Goal: Transaction & Acquisition: Purchase product/service

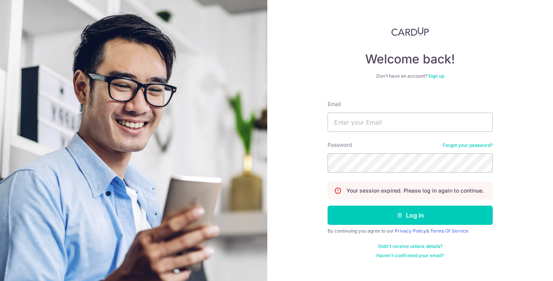
type input "[EMAIL_ADDRESS][DOMAIN_NAME]"
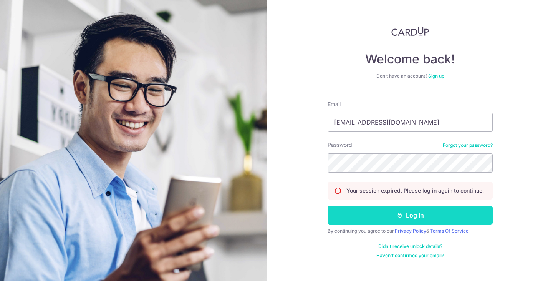
click at [399, 214] on icon "submit" at bounding box center [400, 215] width 6 height 6
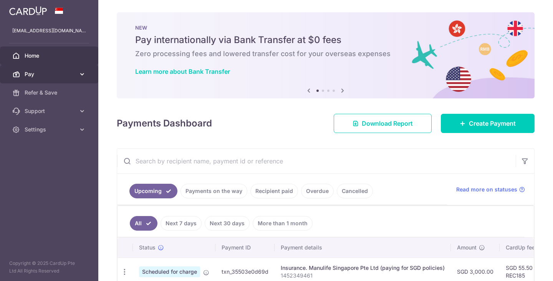
click at [81, 73] on icon at bounding box center [82, 74] width 8 height 8
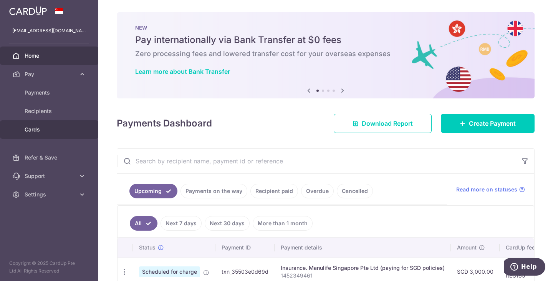
click at [36, 129] on span "Cards" at bounding box center [50, 130] width 51 height 8
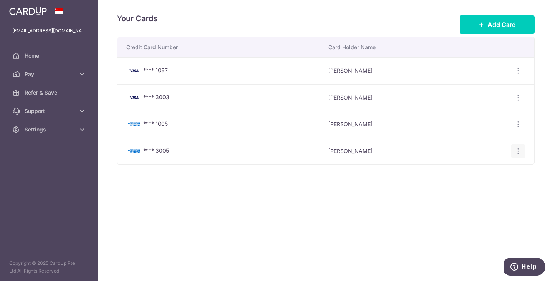
click at [521, 151] on icon "button" at bounding box center [518, 151] width 8 height 8
click at [460, 171] on link "View/Edit" at bounding box center [485, 172] width 80 height 18
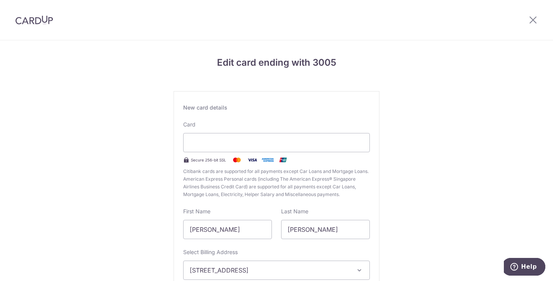
click at [403, 117] on div "Edit card ending with 3005 New card details Card Secure 256-bit SSL Citibank ca…" at bounding box center [276, 201] width 553 height 323
click at [531, 17] on icon at bounding box center [533, 20] width 9 height 10
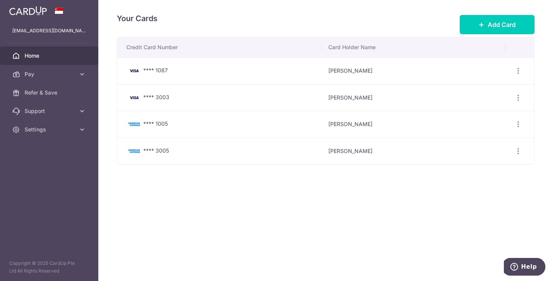
click at [65, 58] on span "Home" at bounding box center [50, 56] width 51 height 8
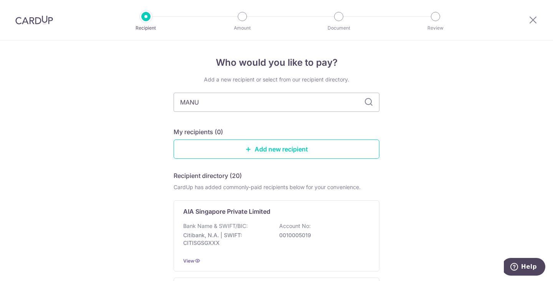
type input "MANULIFE"
click at [269, 225] on div "Bank Name & SWIFT/BIC: DBS Bank | SWIFT: DBSSSGSGXXX Account No: 0039009542" at bounding box center [276, 236] width 187 height 28
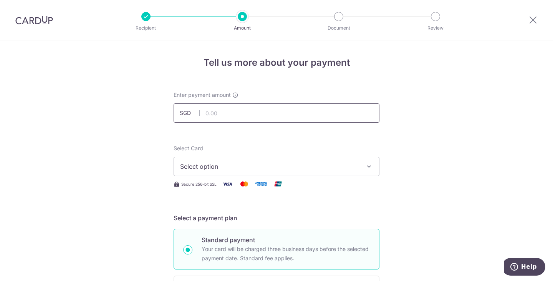
click at [240, 116] on input "text" at bounding box center [277, 112] width 206 height 19
type input "859.15"
click at [336, 167] on span "Select option" at bounding box center [269, 166] width 179 height 9
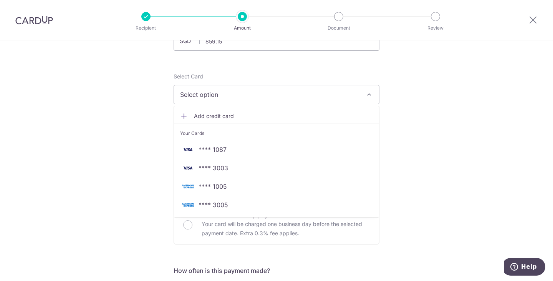
scroll to position [154, 0]
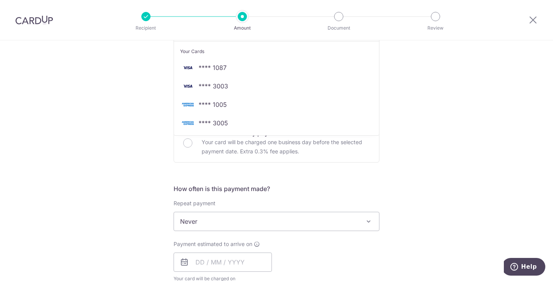
click at [415, 125] on div "Tell us more about your payment Enter payment amount SGD 859.15 859.15 Select C…" at bounding box center [276, 234] width 553 height 695
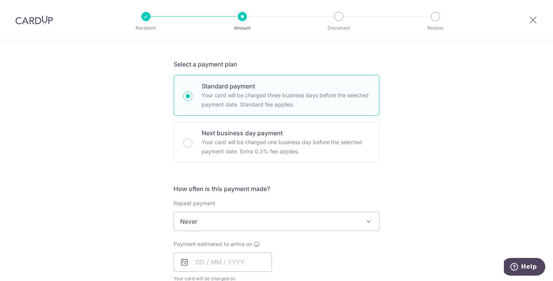
scroll to position [0, 0]
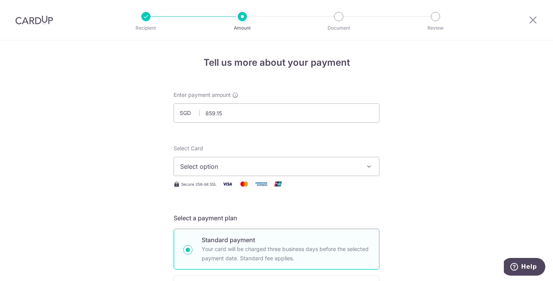
click at [351, 169] on span "Select option" at bounding box center [269, 166] width 179 height 9
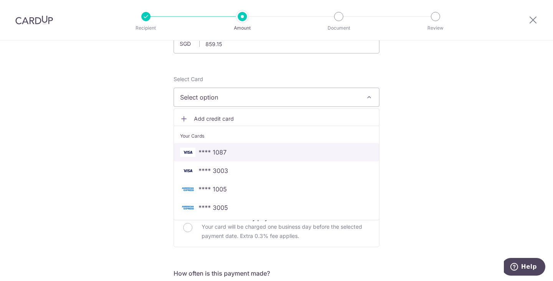
scroll to position [115, 0]
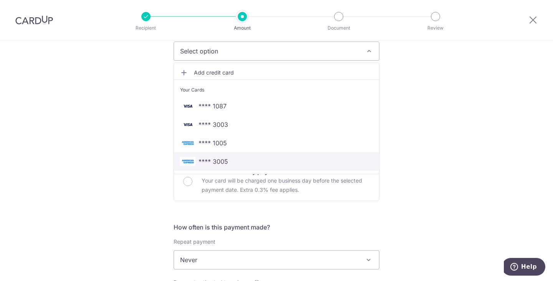
click at [335, 167] on link "**** 3005" at bounding box center [276, 161] width 205 height 18
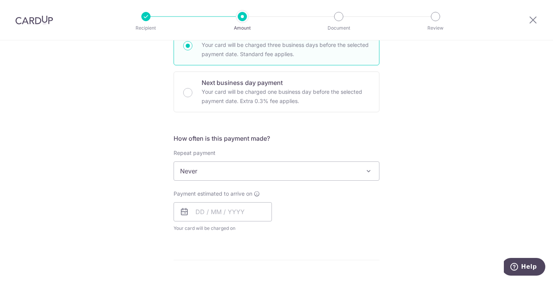
scroll to position [154, 0]
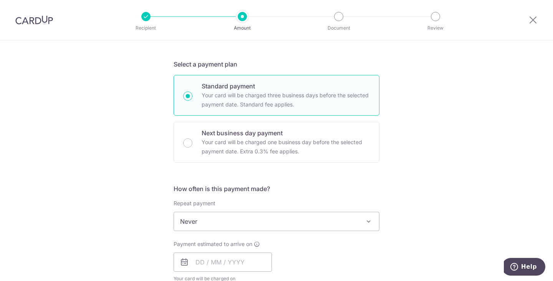
click at [469, 144] on div "Tell us more about your payment Enter payment amount SGD 859.15 859.15 Select C…" at bounding box center [276, 234] width 553 height 695
click at [398, 131] on div "Tell us more about your payment Enter payment amount SGD 859.15 859.15 Select C…" at bounding box center [276, 234] width 553 height 695
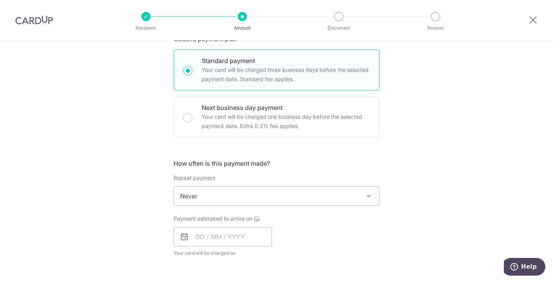
scroll to position [230, 0]
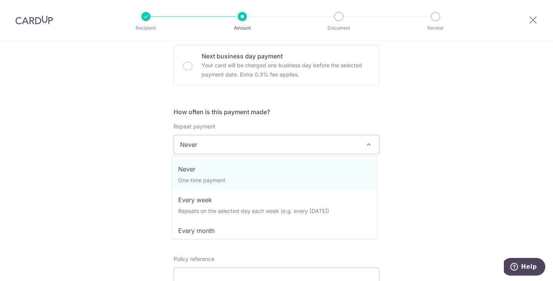
click at [309, 145] on span "Never" at bounding box center [276, 144] width 205 height 18
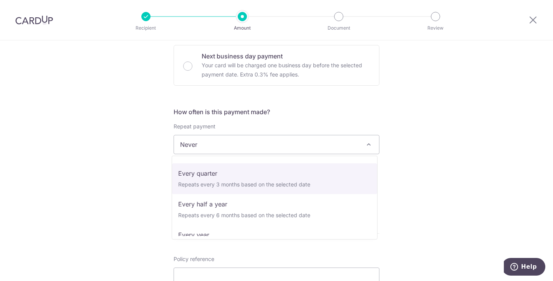
scroll to position [108, 0]
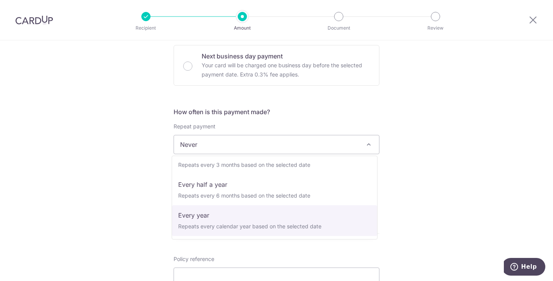
select select "6"
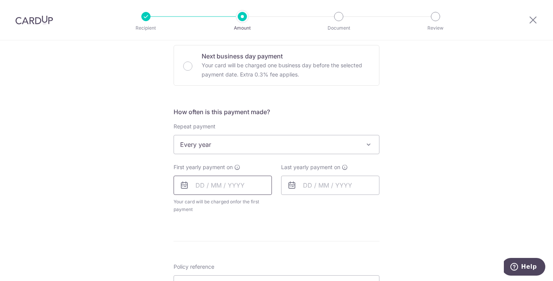
click at [231, 189] on input "text" at bounding box center [223, 185] width 98 height 19
drag, startPoint x: 198, startPoint y: 255, endPoint x: 332, endPoint y: 215, distance: 139.4
click at [199, 255] on link "6" at bounding box center [205, 255] width 12 height 12
type input "[DATE]"
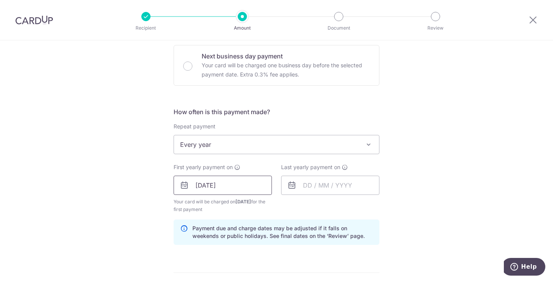
click at [255, 192] on input "[DATE]" at bounding box center [223, 185] width 98 height 19
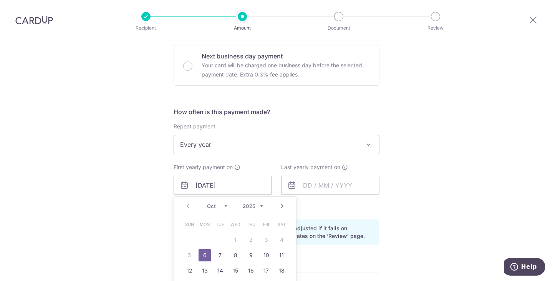
click at [343, 213] on div "How often is this payment made? Repeat payment Never Every week Every month Eve…" at bounding box center [277, 179] width 206 height 144
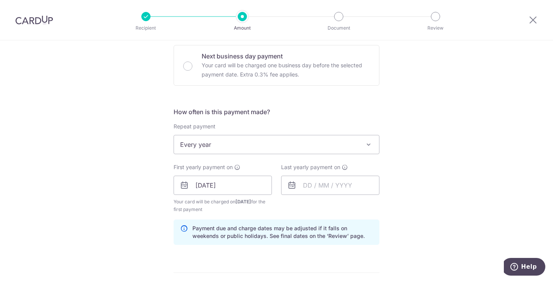
drag, startPoint x: 417, startPoint y: 185, endPoint x: 419, endPoint y: 180, distance: 6.0
click at [417, 185] on div "Tell us more about your payment Enter payment amount SGD 859.15 859.15 Select C…" at bounding box center [276, 177] width 553 height 734
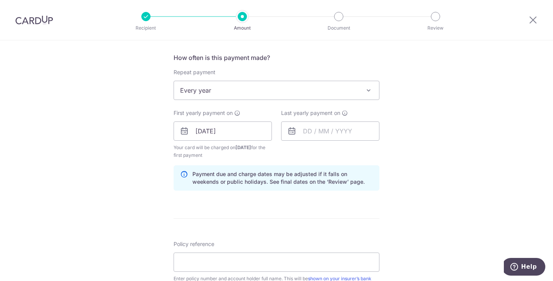
scroll to position [346, 0]
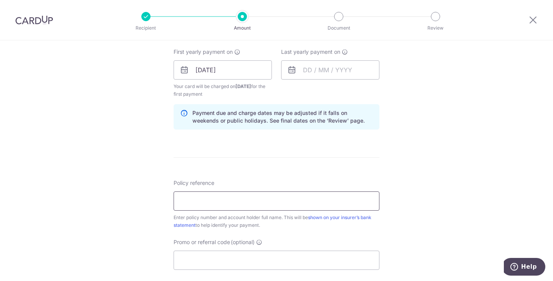
click at [217, 197] on input "Policy reference" at bounding box center [277, 200] width 206 height 19
paste input "2494239845"
type input "2494239845"
click at [399, 168] on div "Tell us more about your payment Enter payment amount SGD 859.15 859.15 Select C…" at bounding box center [276, 62] width 553 height 734
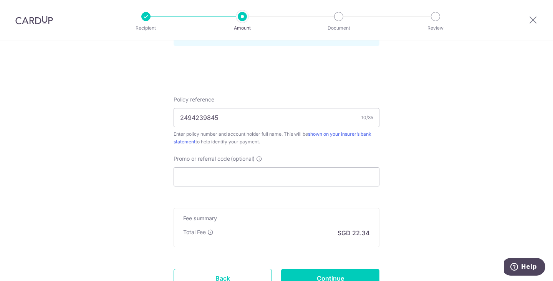
scroll to position [494, 0]
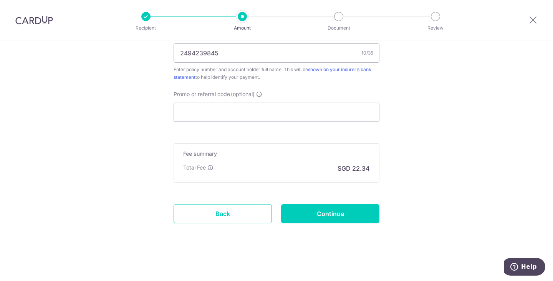
click at [272, 180] on div "Fee summary Base fee Extend fee Next-day fee Total Fee SGD 22.34" at bounding box center [277, 162] width 206 height 39
click at [343, 219] on input "Continue" at bounding box center [330, 213] width 98 height 19
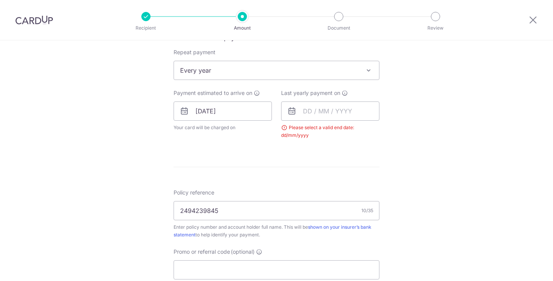
scroll to position [234, 0]
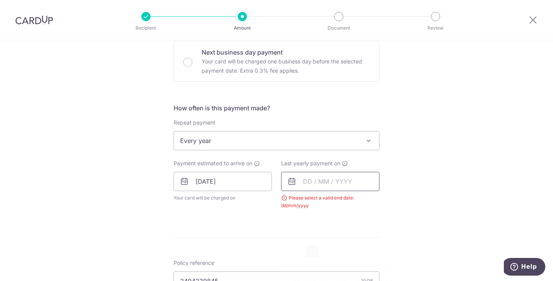
click at [349, 184] on input "text" at bounding box center [330, 181] width 98 height 19
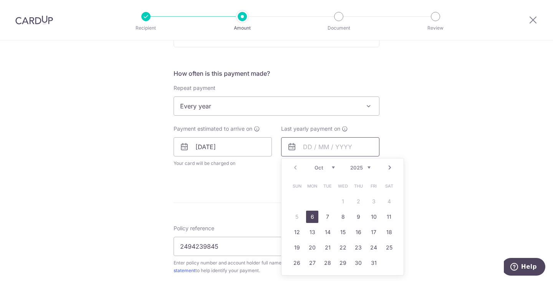
scroll to position [350, 0]
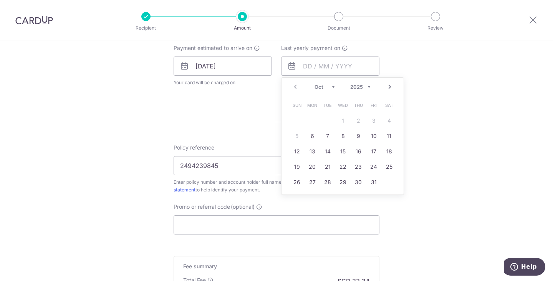
click at [358, 87] on select "2025 2026 2027 2028 2029 2030 2031 2032 2033 2034 2035" at bounding box center [360, 87] width 20 height 6
click at [292, 139] on link "6" at bounding box center [297, 136] width 12 height 12
type input "[DATE]"
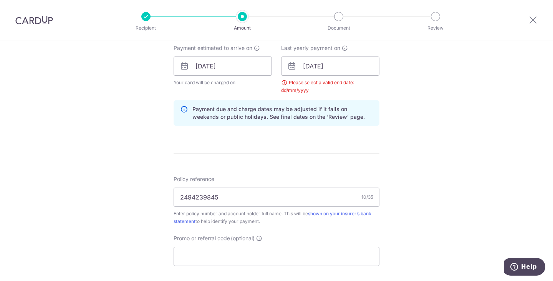
click at [423, 128] on div "Tell us more about your payment Enter payment amount SGD 859.15 859.15 Select C…" at bounding box center [276, 58] width 553 height 734
click at [323, 86] on div "Please select a valid end date: dd/mm/yyyy" at bounding box center [330, 86] width 98 height 15
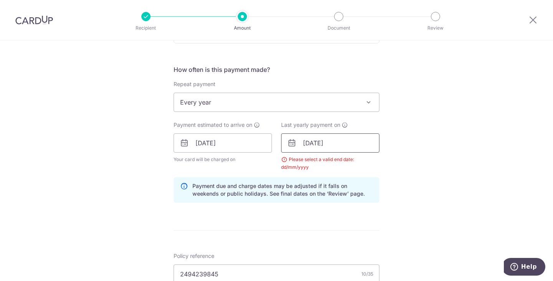
click at [335, 144] on input "[DATE]" at bounding box center [330, 142] width 98 height 19
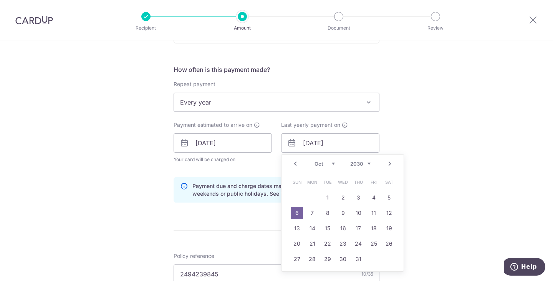
click at [363, 162] on select "2025 2026 2027 2028 2029 2030 2031 2032 2033 2034 2035" at bounding box center [360, 164] width 20 height 6
click at [421, 153] on div "Tell us more about your payment Enter payment amount SGD 859.15 859.15 Select C…" at bounding box center [276, 135] width 553 height 734
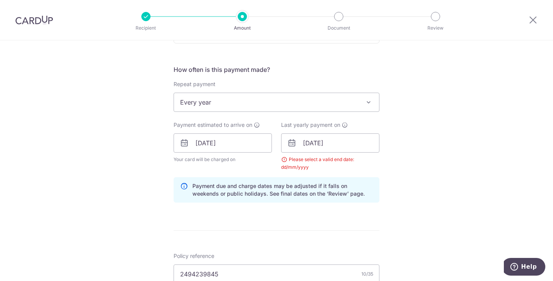
click at [424, 190] on div "Tell us more about your payment Enter payment amount SGD 859.15 859.15 Select C…" at bounding box center [276, 135] width 553 height 734
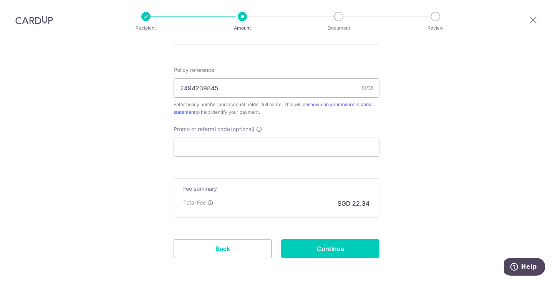
scroll to position [494, 0]
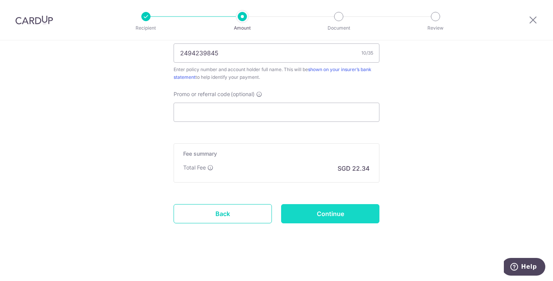
click at [333, 214] on input "Continue" at bounding box center [330, 213] width 98 height 19
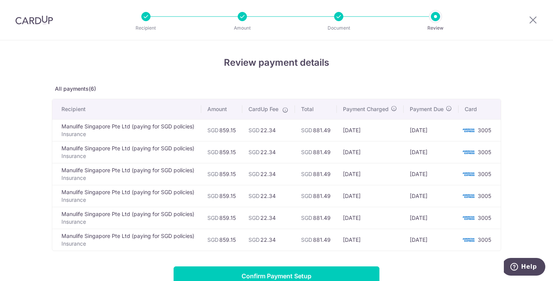
scroll to position [107, 0]
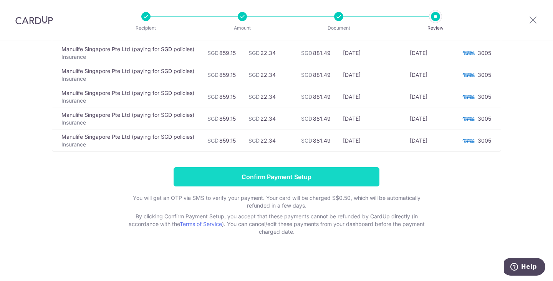
click at [313, 176] on input "Confirm Payment Setup" at bounding box center [277, 176] width 206 height 19
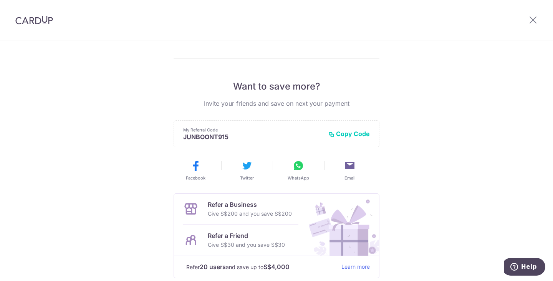
scroll to position [170, 0]
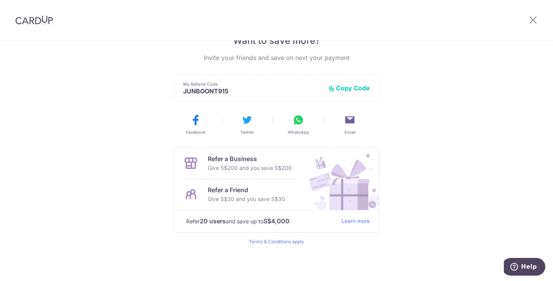
drag, startPoint x: 250, startPoint y: 0, endPoint x: 538, endPoint y: 19, distance: 288.3
click at [538, 19] on div at bounding box center [533, 20] width 40 height 40
click at [531, 21] on icon at bounding box center [533, 20] width 9 height 10
